Goal: Information Seeking & Learning: Find contact information

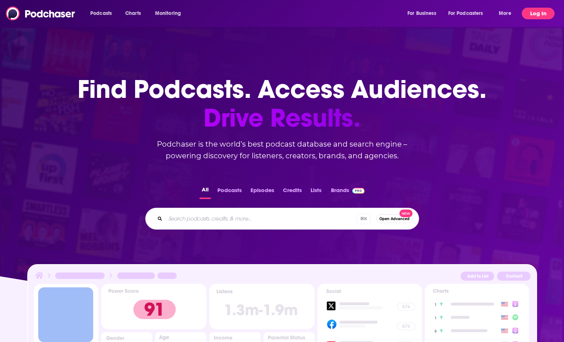
click at [539, 16] on button "Log In" at bounding box center [538, 14] width 33 height 12
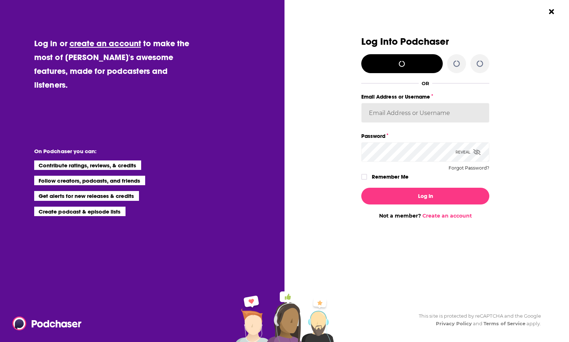
type input "[PERSON_NAME][EMAIL_ADDRESS][DOMAIN_NAME]"
click at [364, 175] on icon "Dialog" at bounding box center [364, 177] width 4 height 4
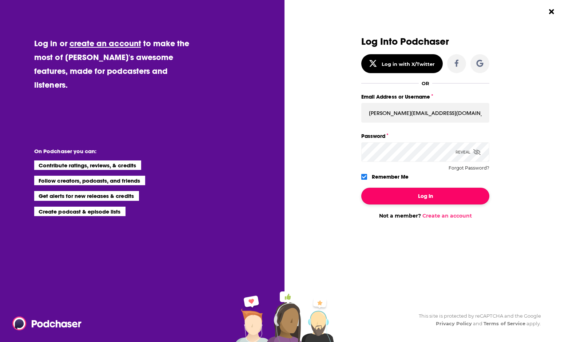
click at [392, 197] on button "Log In" at bounding box center [426, 196] width 128 height 17
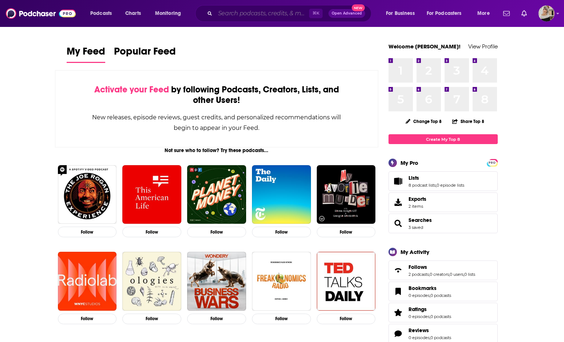
click at [236, 13] on input "Search podcasts, credits, & more..." at bounding box center [262, 14] width 94 height 12
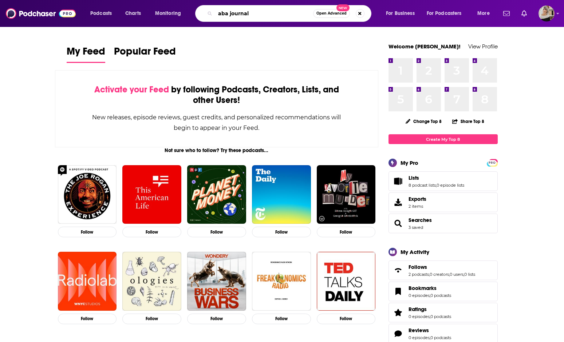
type input "aba journal"
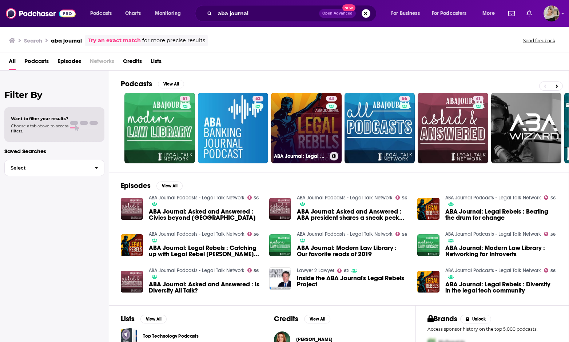
click at [307, 122] on link "44 ABA Journal: Legal Rebels" at bounding box center [306, 128] width 71 height 71
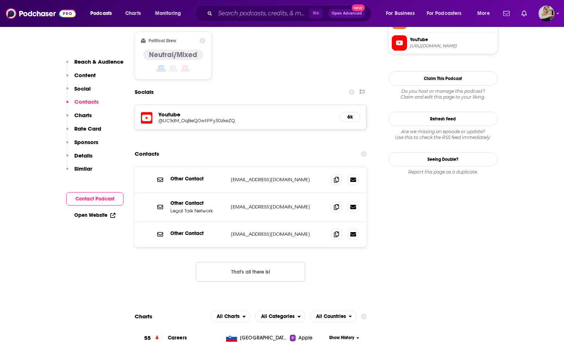
scroll to position [548, 0]
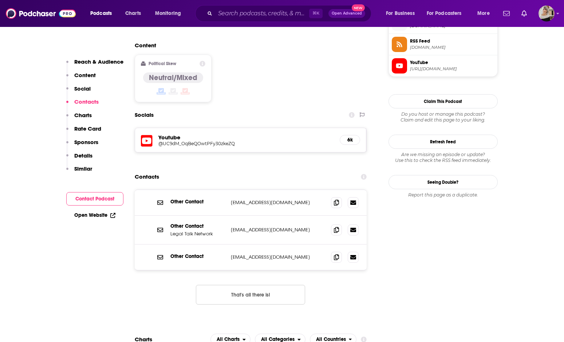
drag, startPoint x: 300, startPoint y: 187, endPoint x: 230, endPoint y: 187, distance: 69.9
click at [230, 190] on div "Other Contact [EMAIL_ADDRESS][DOMAIN_NAME] [EMAIL_ADDRESS][DOMAIN_NAME]" at bounding box center [251, 203] width 232 height 26
copy p "[EMAIL_ADDRESS][DOMAIN_NAME]"
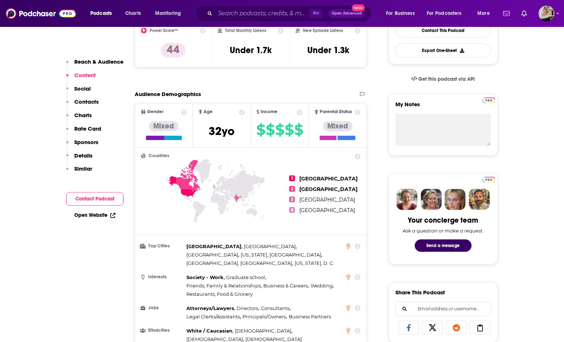
scroll to position [0, 0]
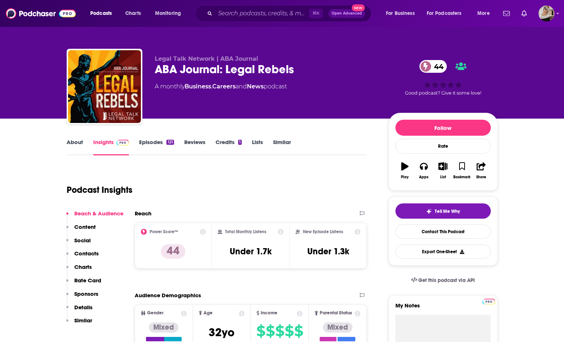
click at [75, 143] on link "About" at bounding box center [75, 147] width 16 height 17
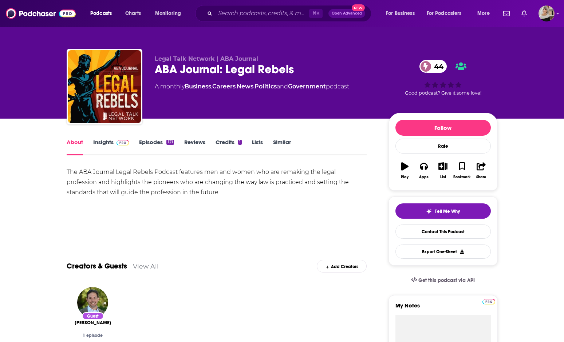
click at [105, 141] on link "Insights" at bounding box center [111, 147] width 36 height 17
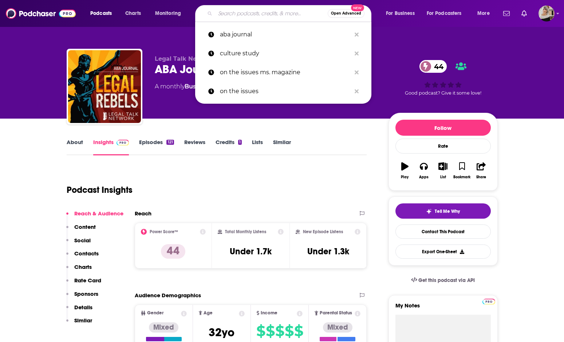
click at [224, 15] on input "Search podcasts, credits, & more..." at bounding box center [271, 14] width 113 height 12
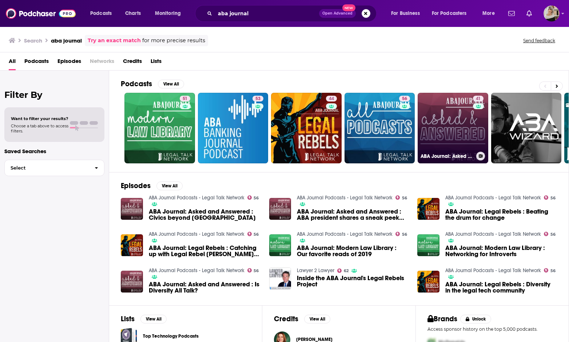
click at [467, 126] on link "41 ABA Journal: Asked and Answered" at bounding box center [453, 128] width 71 height 71
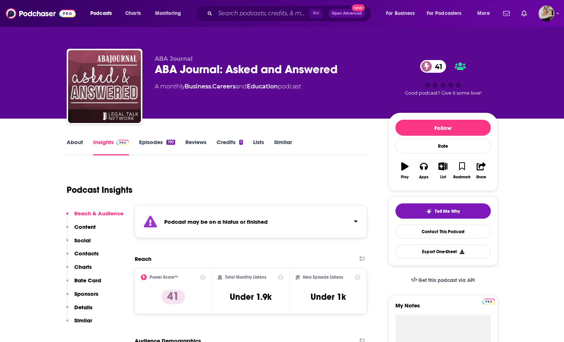
click at [76, 142] on link "About" at bounding box center [75, 147] width 16 height 17
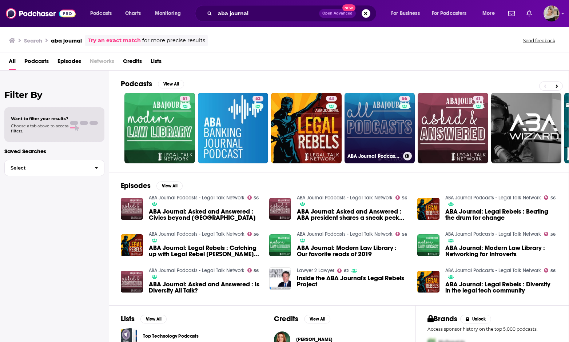
click at [356, 119] on link "56 ABA Journal Podcasts - Legal Talk Network" at bounding box center [380, 128] width 71 height 71
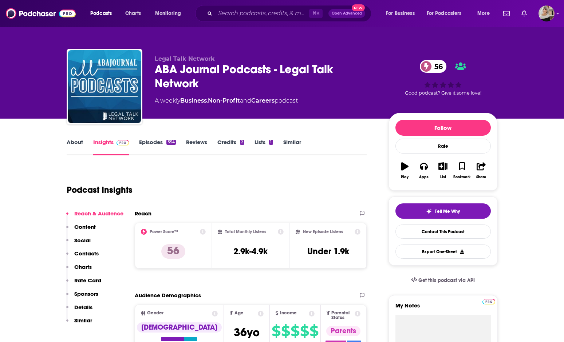
click at [75, 144] on link "About" at bounding box center [75, 147] width 16 height 17
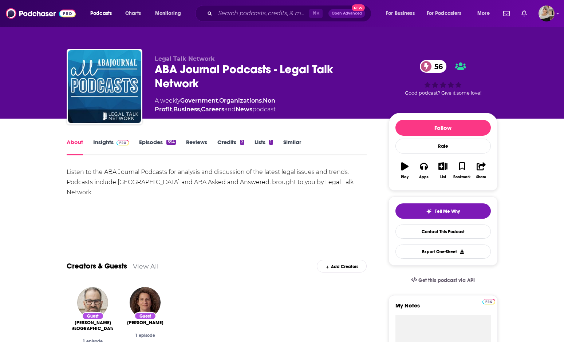
click at [102, 144] on link "Insights" at bounding box center [111, 147] width 36 height 17
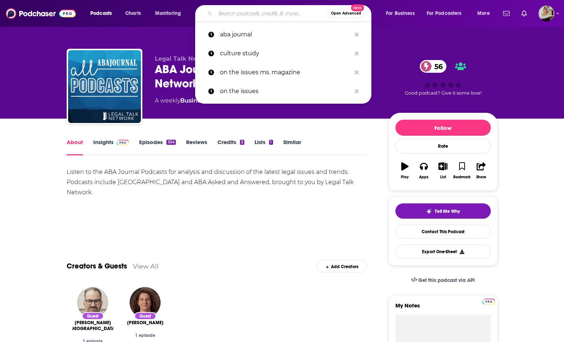
click at [225, 13] on input "Search podcasts, credits, & more..." at bounding box center [271, 14] width 113 height 12
type input "v"
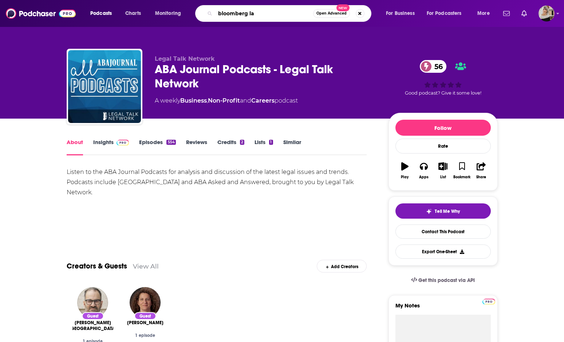
type input "bloomberg law"
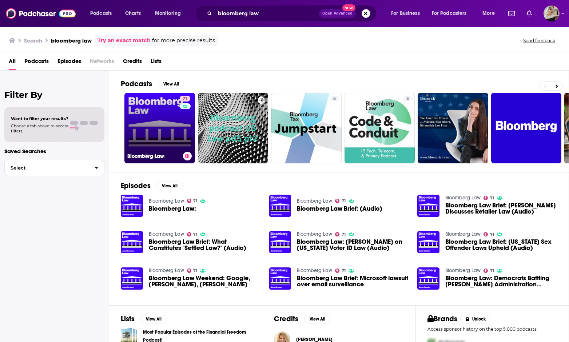
click at [160, 123] on link "71 Bloomberg Law" at bounding box center [160, 128] width 71 height 71
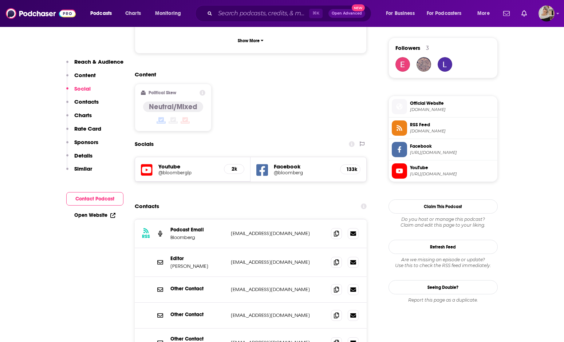
scroll to position [556, 0]
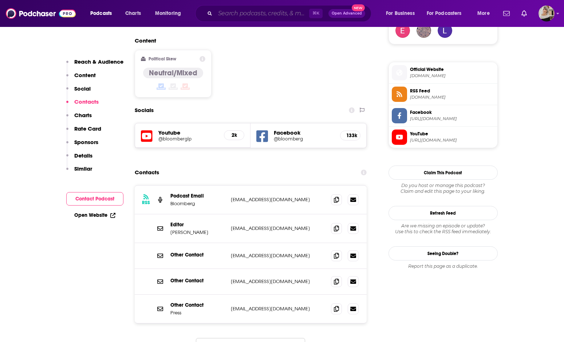
click at [236, 16] on input "Search podcasts, credits, & more..." at bounding box center [262, 14] width 94 height 12
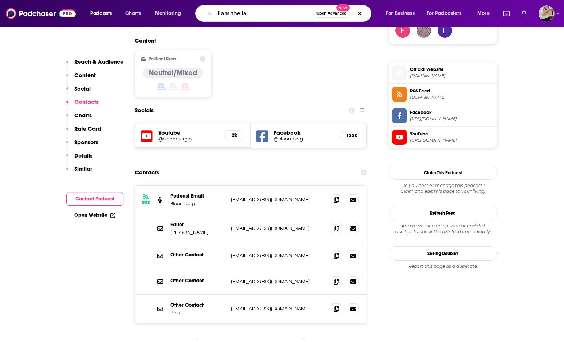
type input "i am the law"
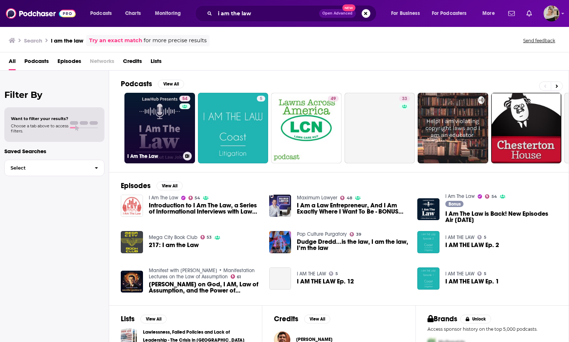
click at [165, 130] on link "54 I Am The Law" at bounding box center [160, 128] width 71 height 71
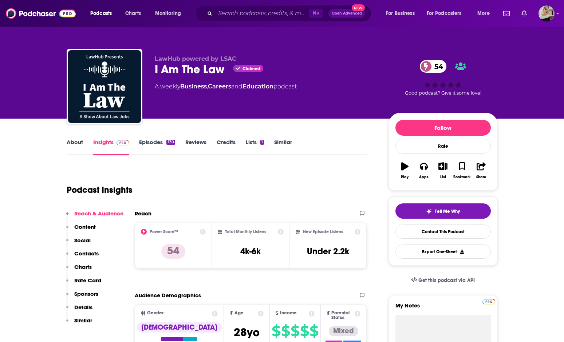
click at [76, 143] on link "About" at bounding box center [75, 147] width 16 height 17
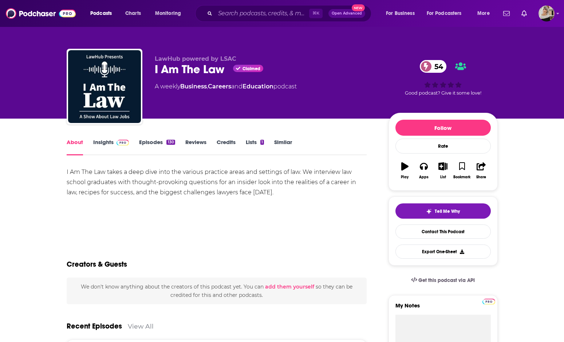
click at [102, 143] on link "Insights" at bounding box center [111, 147] width 36 height 17
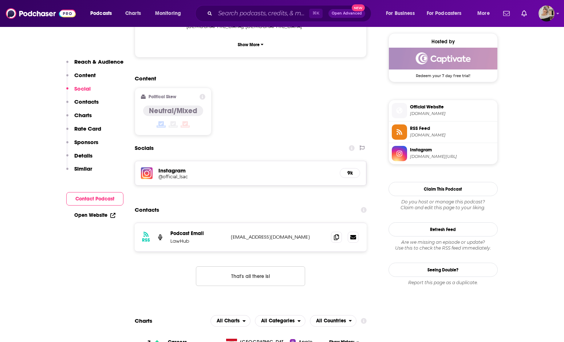
scroll to position [535, 0]
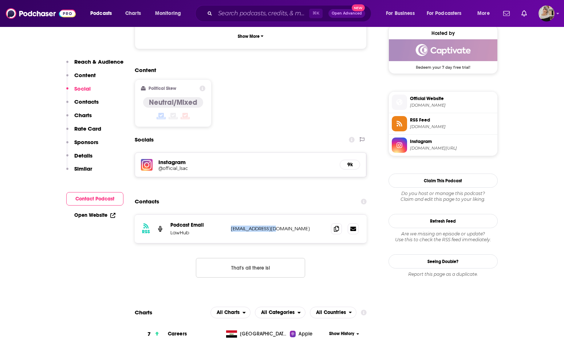
drag, startPoint x: 278, startPoint y: 201, endPoint x: 229, endPoint y: 201, distance: 48.8
click at [229, 215] on div "RSS Podcast Email LawHub [EMAIL_ADDRESS][DOMAIN_NAME] [EMAIL_ADDRESS][DOMAIN_NA…" at bounding box center [251, 229] width 232 height 28
copy p "[EMAIL_ADDRESS][DOMAIN_NAME]"
click at [238, 14] on input "Search podcasts, credits, & more..." at bounding box center [262, 14] width 94 height 12
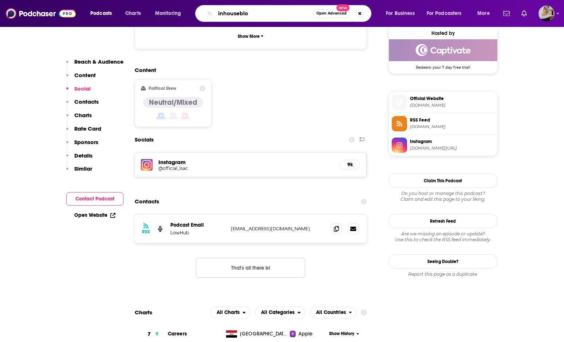
type input "inhouseblog"
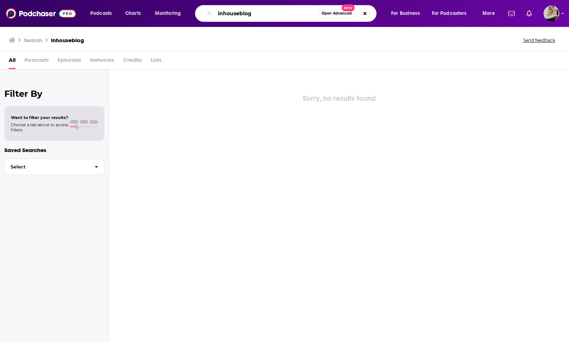
drag, startPoint x: 254, startPoint y: 13, endPoint x: 203, endPoint y: 13, distance: 51.3
click at [203, 13] on div "inhouseblog Open Advanced New" at bounding box center [286, 13] width 182 height 17
type input "lawyer 2 lawyer"
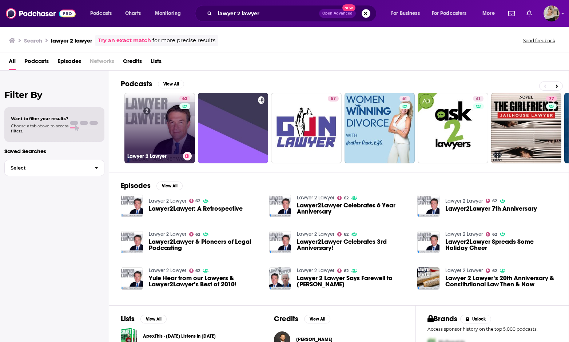
click at [149, 122] on link "62 Lawyer 2 Lawyer" at bounding box center [160, 128] width 71 height 71
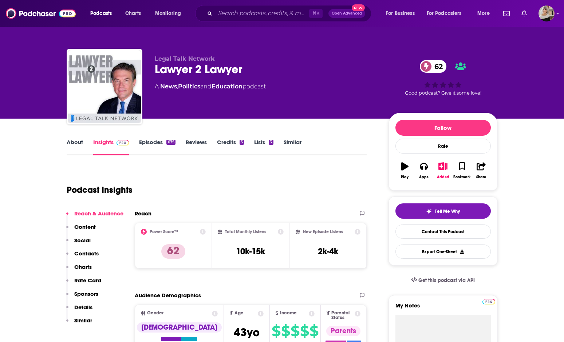
click at [69, 139] on link "About" at bounding box center [75, 147] width 16 height 17
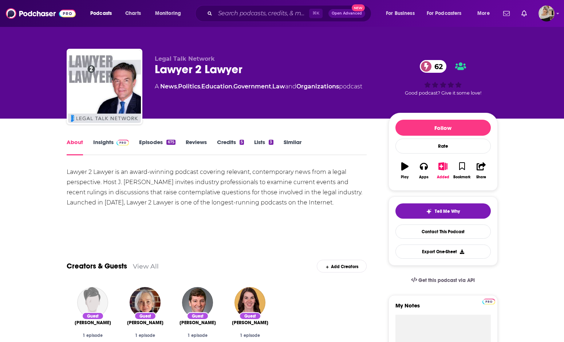
click at [102, 147] on link "Insights" at bounding box center [111, 147] width 36 height 17
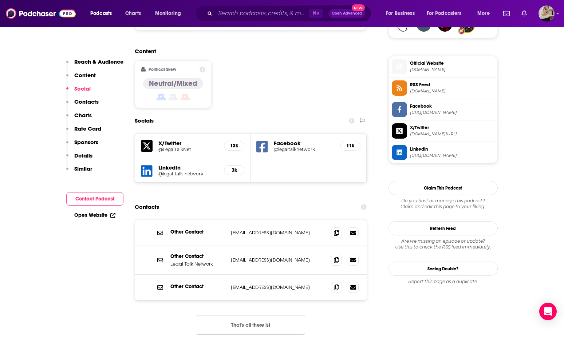
scroll to position [560, 0]
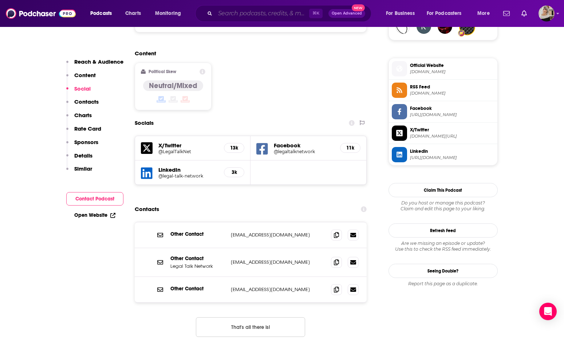
click at [236, 13] on input "Search podcasts, credits, & more..." at bounding box center [262, 14] width 94 height 12
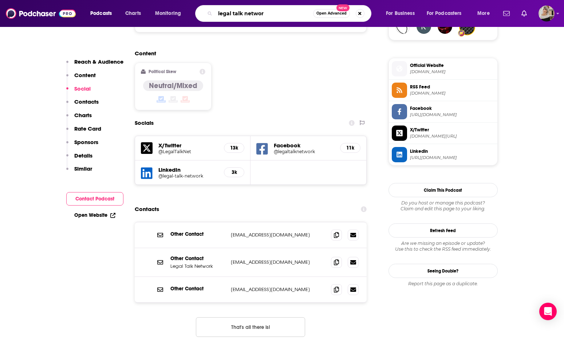
type input "legal talk network"
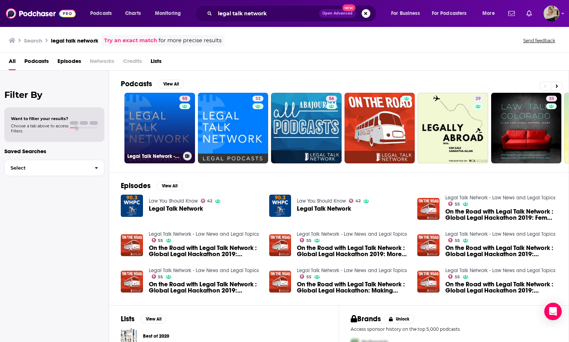
click at [159, 117] on link "55 Legal Talk Network - Law News and Legal Topics" at bounding box center [160, 128] width 71 height 71
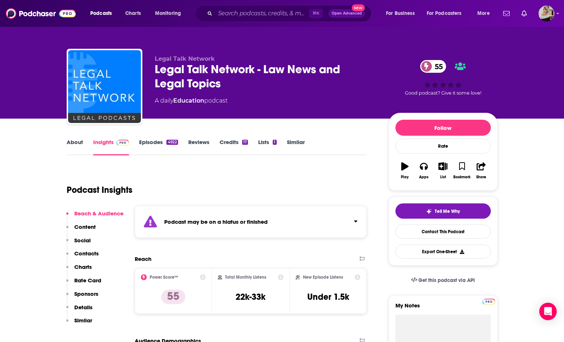
click at [74, 142] on link "About" at bounding box center [75, 147] width 16 height 17
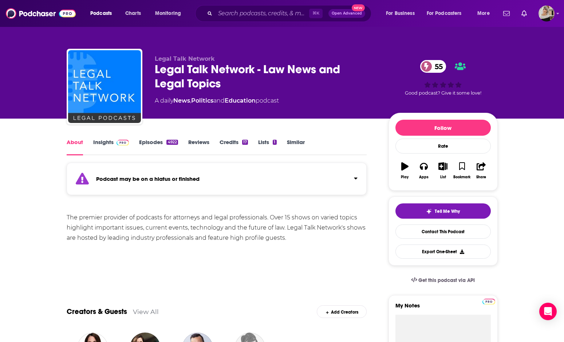
click at [100, 145] on link "Insights" at bounding box center [111, 147] width 36 height 17
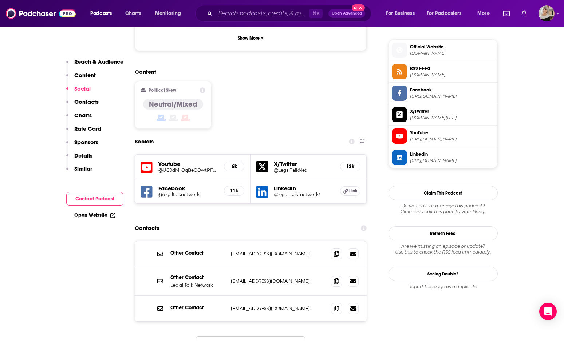
scroll to position [581, 0]
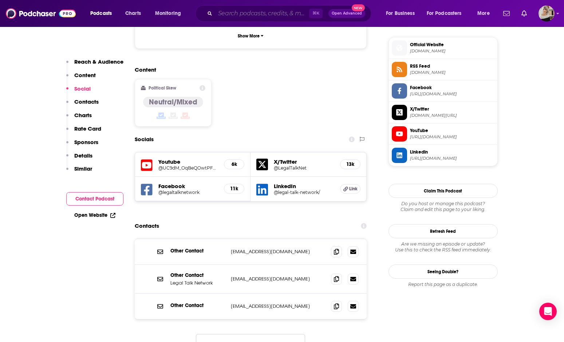
click at [284, 10] on input "Search podcasts, credits, & more..." at bounding box center [262, 14] width 94 height 12
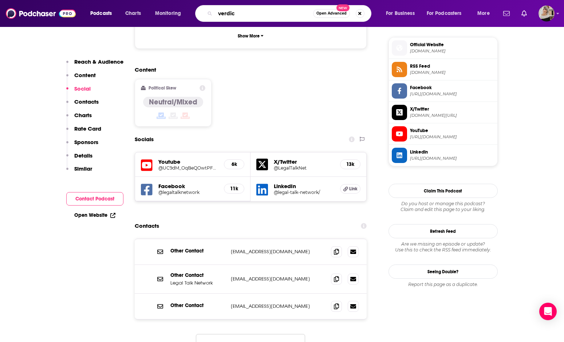
type input "verdict"
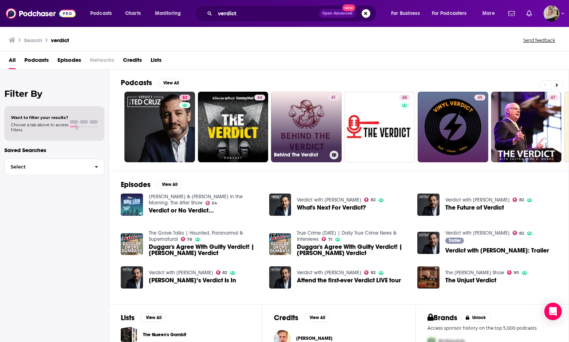
click at [305, 122] on link "41 Behind The Verdict" at bounding box center [306, 127] width 71 height 71
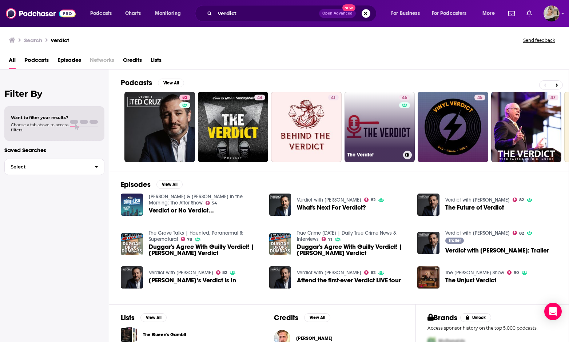
click at [397, 160] on link "46 The Verdict" at bounding box center [380, 127] width 71 height 71
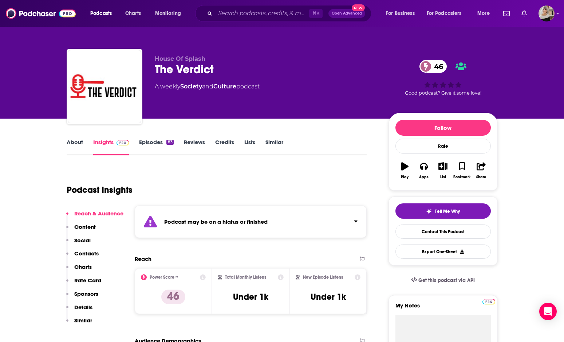
click at [72, 141] on link "About" at bounding box center [75, 147] width 16 height 17
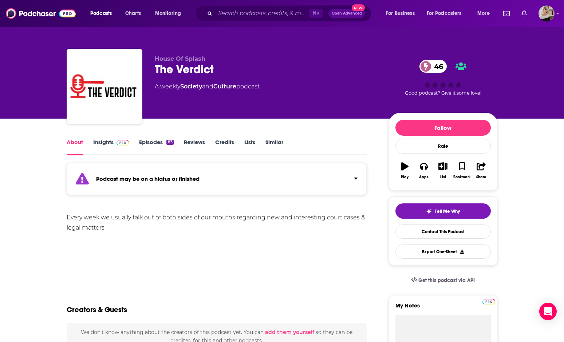
click at [102, 141] on link "Insights" at bounding box center [111, 147] width 36 height 17
